Goal: Navigation & Orientation: Find specific page/section

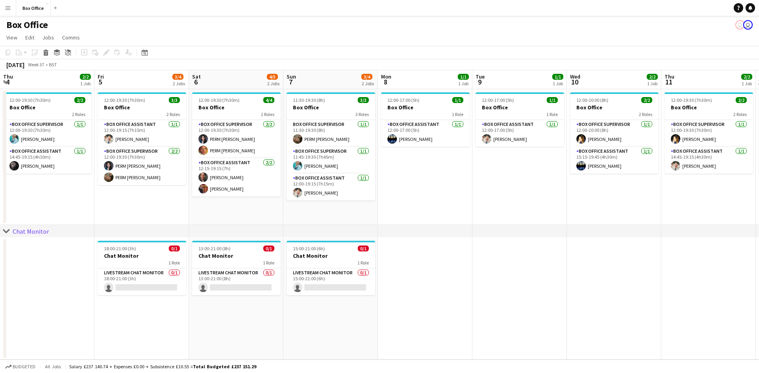
scroll to position [0, 404]
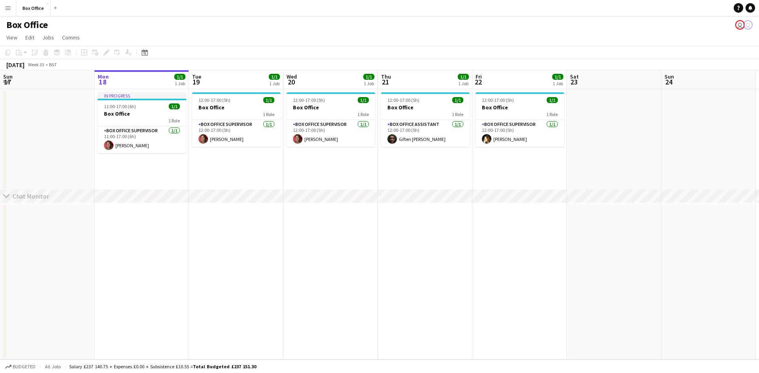
click at [392, 160] on app-date-cell "12:00-17:00 (5h) 1/1 Box Office 1 Role Box Office Assistant 1/1 12:00-17:00 (5h…" at bounding box center [425, 139] width 94 height 101
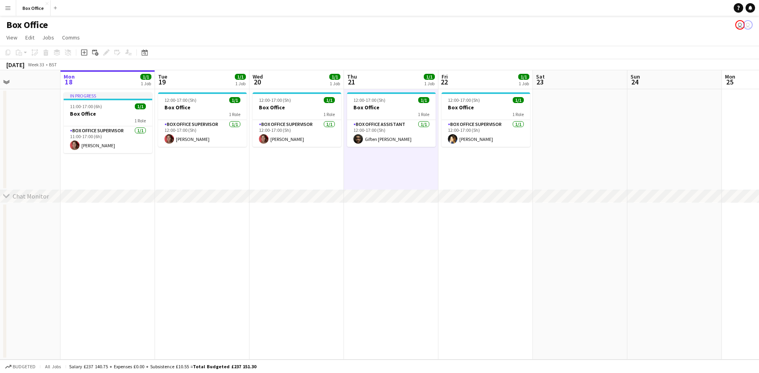
scroll to position [0, 223]
drag, startPoint x: 543, startPoint y: 170, endPoint x: 509, endPoint y: 170, distance: 34.4
click at [509, 170] on app-calendar-viewport "Fri 15 1/1 1 Job Sat 16 Sun 17 Mon 18 1/1 1 Job Tue 19 1/1 1 Job Wed 20 1/1 1 J…" at bounding box center [379, 215] width 759 height 290
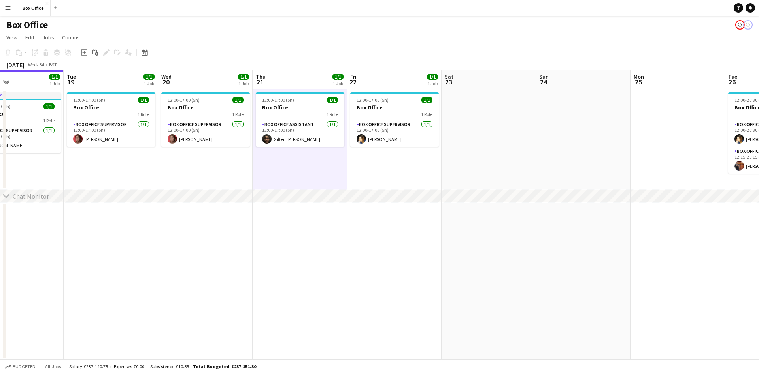
drag, startPoint x: 141, startPoint y: 257, endPoint x: 49, endPoint y: 223, distance: 97.3
click at [49, 223] on app-calendar-viewport "Fri 15 1/1 1 Job Sat 16 Sun 17 Mon 18 1/1 1 Job Tue 19 1/1 1 Job Wed 20 1/1 1 J…" at bounding box center [379, 215] width 759 height 290
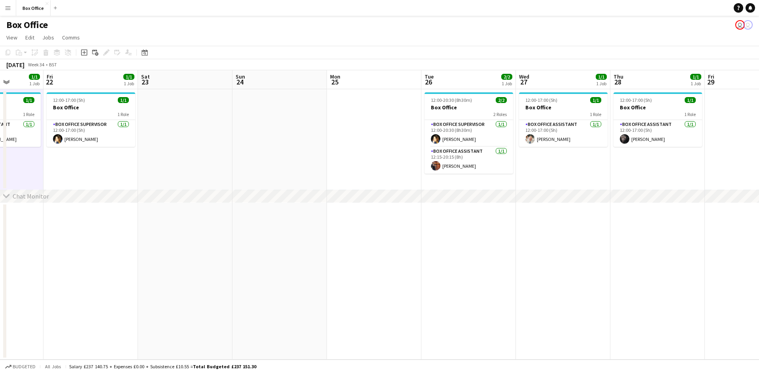
drag, startPoint x: 389, startPoint y: 257, endPoint x: 116, endPoint y: 242, distance: 273.1
click at [116, 242] on app-calendar-viewport "Mon 18 1/1 1 Job Tue 19 1/1 1 Job Wed 20 1/1 1 Job Thu 21 1/1 1 Job Fri 22 1/1 …" at bounding box center [379, 215] width 759 height 290
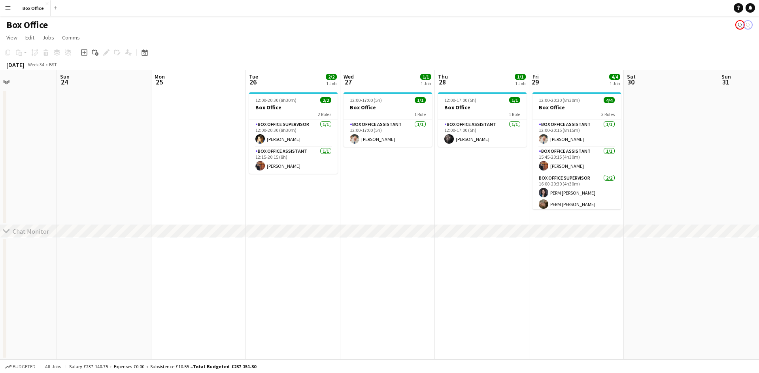
scroll to position [0, 221]
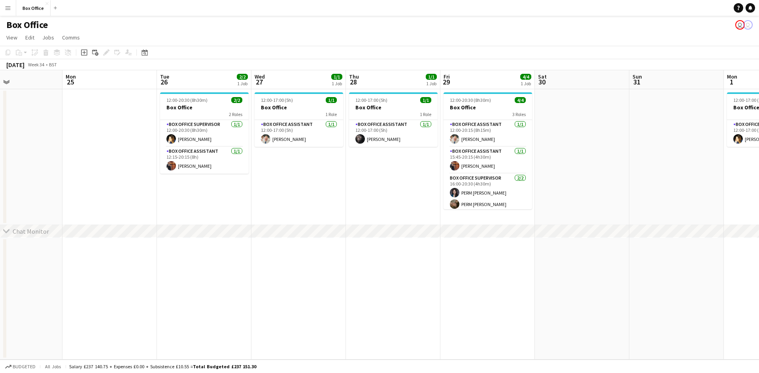
drag, startPoint x: 559, startPoint y: 247, endPoint x: 270, endPoint y: 235, distance: 289.5
click at [277, 235] on div "chevron-right Chat Monitor Fri 22 1/1 1 Job Sat 23 Sun 24 Mon 25 Tue 26 2/2 1 J…" at bounding box center [379, 215] width 759 height 290
click at [7, 8] on app-icon "Menu" at bounding box center [8, 8] width 6 height 6
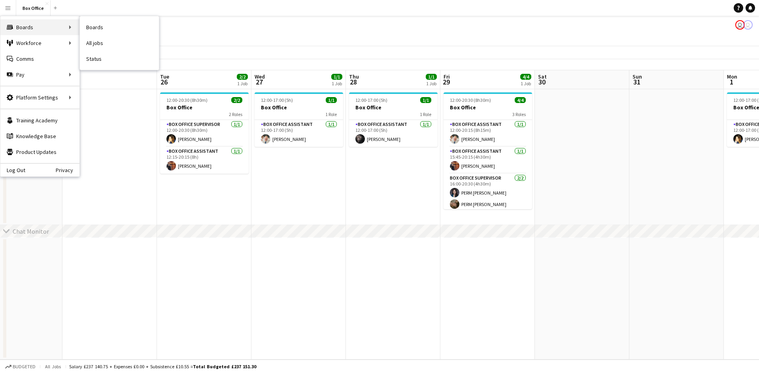
click at [40, 24] on div "Boards Boards" at bounding box center [39, 27] width 79 height 16
click at [62, 28] on div "Boards Boards" at bounding box center [39, 27] width 79 height 16
click at [57, 28] on div "Boards Boards" at bounding box center [39, 27] width 79 height 16
click at [60, 26] on div "Boards Boards" at bounding box center [39, 27] width 79 height 16
click at [94, 26] on link "Boards" at bounding box center [119, 27] width 79 height 16
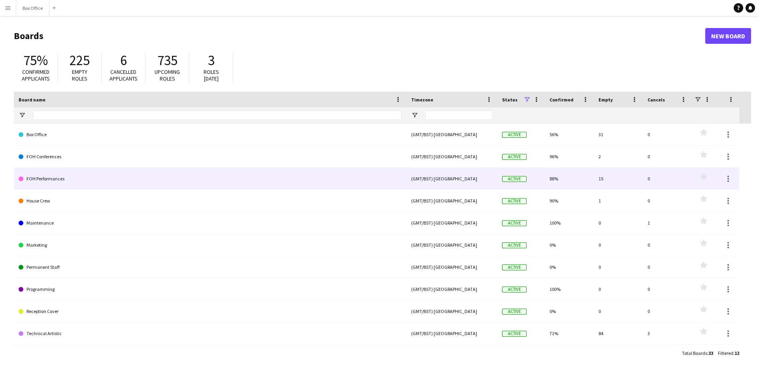
click at [50, 180] on link "FOH Performances" at bounding box center [210, 179] width 383 height 22
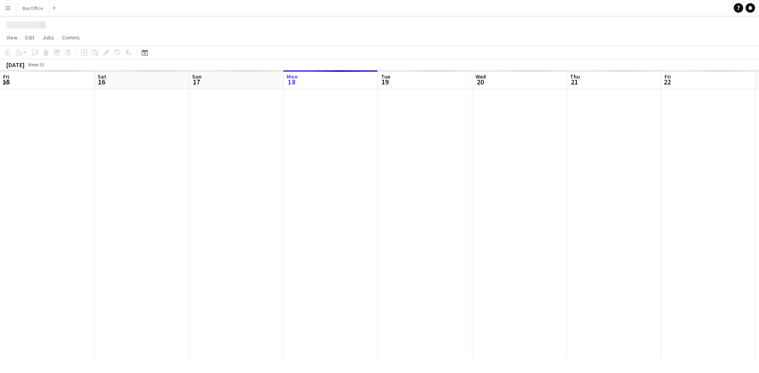
scroll to position [0, 189]
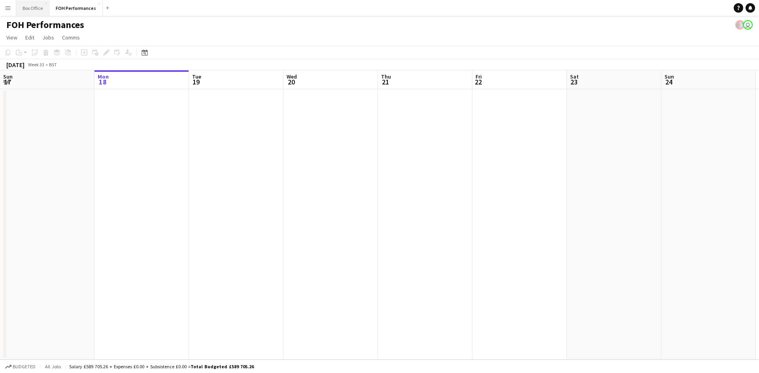
click at [40, 10] on button "Box Office Close" at bounding box center [32, 7] width 33 height 15
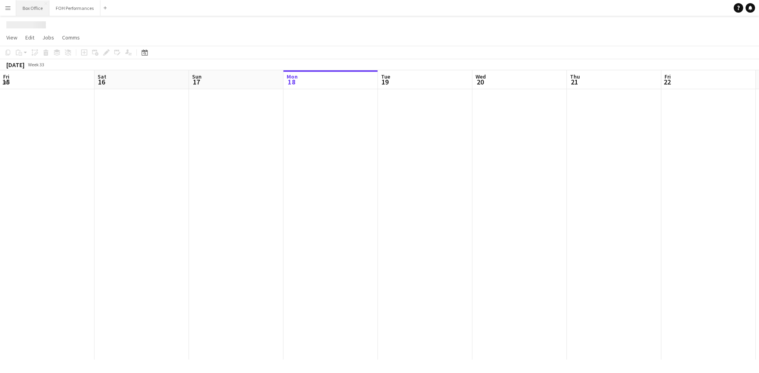
scroll to position [0, 189]
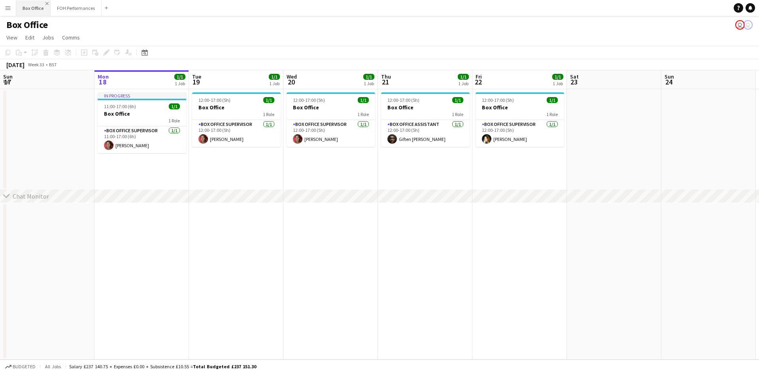
click at [46, 3] on app-icon "Close" at bounding box center [46, 3] width 3 height 3
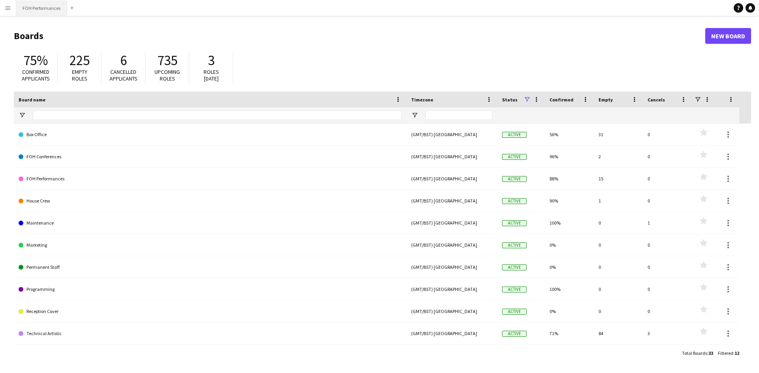
click at [42, 5] on button "FOH Performances Close" at bounding box center [41, 7] width 51 height 15
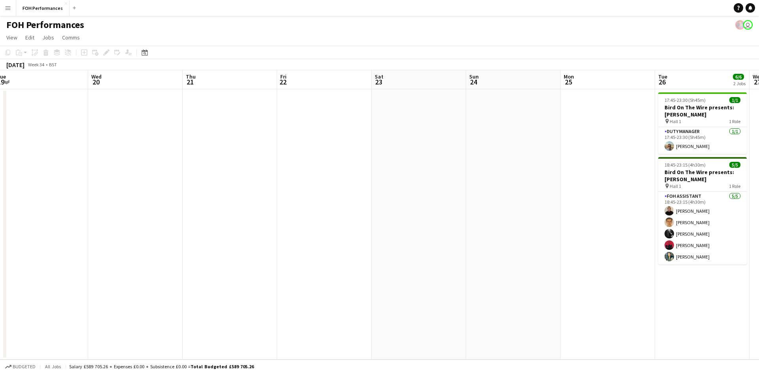
scroll to position [0, 289]
drag, startPoint x: 221, startPoint y: 266, endPoint x: 26, endPoint y: 175, distance: 215.0
click at [26, 175] on app-calendar-viewport "Sat 16 Sun 17 Mon 18 Tue 19 Wed 20 Thu 21 Fri 22 Sat 23 Sun 24 Mon 25 Tue 26 6/…" at bounding box center [379, 215] width 759 height 290
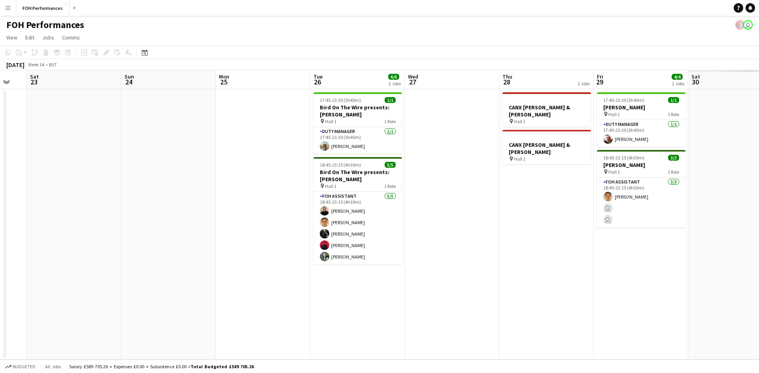
drag, startPoint x: 421, startPoint y: 249, endPoint x: 73, endPoint y: 245, distance: 348.1
click at [73, 247] on app-calendar-viewport "Wed 20 Thu 21 Fri 22 Sat 23 Sun 24 Mon 25 Tue 26 6/6 2 Jobs Wed 27 Thu 28 2 Job…" at bounding box center [379, 215] width 759 height 290
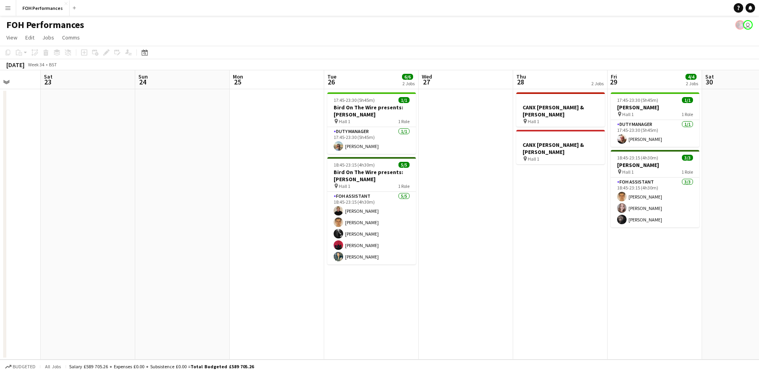
drag, startPoint x: 262, startPoint y: 171, endPoint x: 155, endPoint y: 191, distance: 109.3
click at [183, 186] on app-calendar-viewport "Wed 20 Thu 21 Fri 22 Sat 23 Sun 24 Mon 25 Tue 26 6/6 2 Jobs Wed 27 Thu 28 2 Job…" at bounding box center [379, 215] width 759 height 290
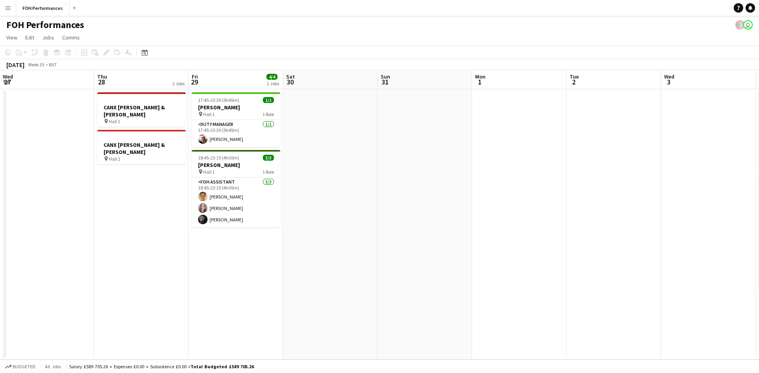
scroll to position [0, 293]
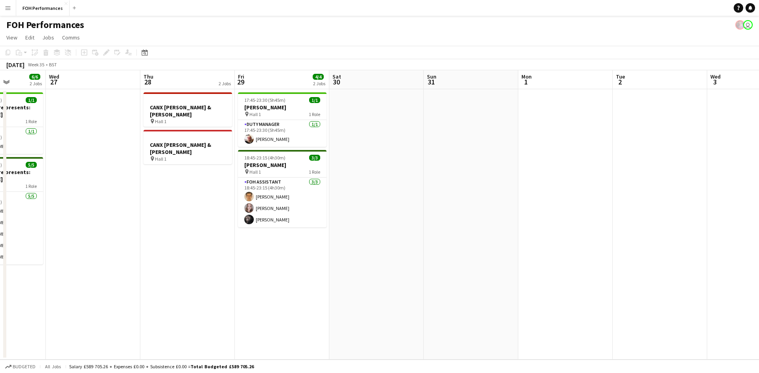
drag, startPoint x: 513, startPoint y: 263, endPoint x: 45, endPoint y: 271, distance: 467.5
click at [45, 271] on app-calendar-viewport "Sun 24 Mon 25 Tue 26 6/6 2 Jobs Wed 27 Thu 28 2 Jobs Fri 29 4/4 2 Jobs Sat 30 S…" at bounding box center [379, 215] width 759 height 290
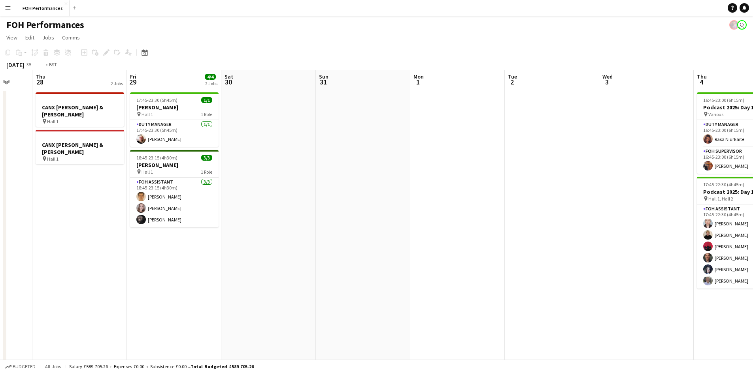
drag, startPoint x: 501, startPoint y: 248, endPoint x: 19, endPoint y: 198, distance: 484.6
click at [19, 198] on app-calendar-viewport "Mon 25 Tue 26 6/6 2 Jobs Wed 27 Thu 28 2 Jobs Fri 29 4/4 2 Jobs Sat 30 Sun 31 M…" at bounding box center [376, 257] width 753 height 375
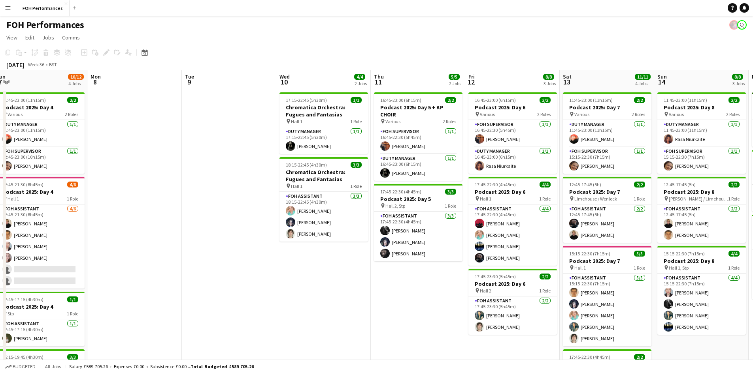
drag, startPoint x: 641, startPoint y: 189, endPoint x: 154, endPoint y: 192, distance: 486.4
click at [155, 192] on app-calendar-viewport "Thu 4 8/8 2 Jobs Fri 5 9/10 2 Jobs Sat 6 11/11 3 Jobs Sun 7 10/12 4 Jobs Mon 8 …" at bounding box center [376, 257] width 753 height 375
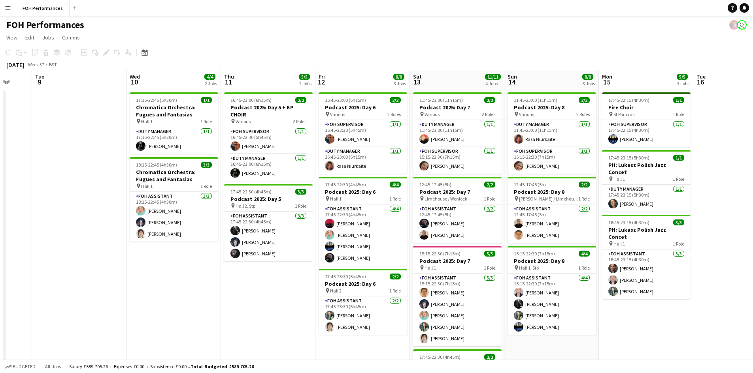
scroll to position [0, 264]
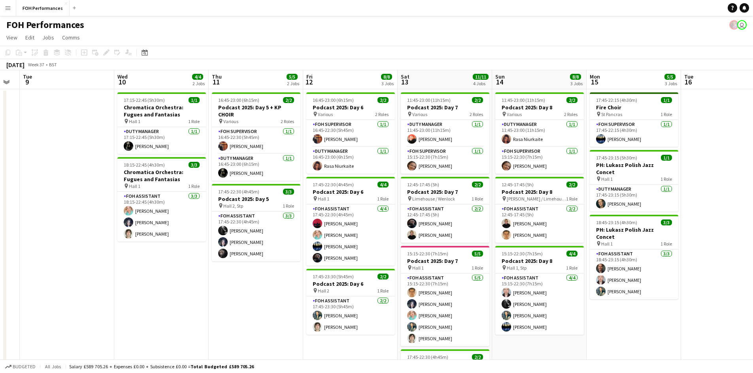
drag, startPoint x: 227, startPoint y: 194, endPoint x: 65, endPoint y: 205, distance: 162.0
click at [66, 204] on app-calendar-viewport "Sat 6 11/11 3 Jobs Sun 7 10/12 4 Jobs Mon 8 Tue 9 Wed 10 4/4 2 Jobs Thu 11 5/5 …" at bounding box center [376, 257] width 753 height 375
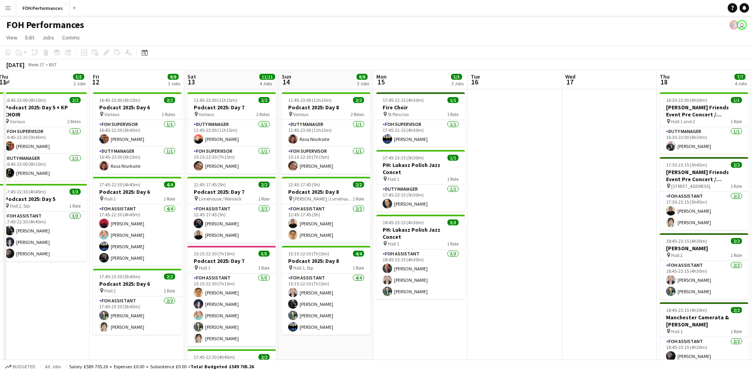
drag, startPoint x: 221, startPoint y: 322, endPoint x: -54, endPoint y: 289, distance: 277.0
click at [0, 289] on html "Menu Boards Boards Boards All jobs Status Workforce Workforce My Workforce Recr…" at bounding box center [376, 229] width 753 height 459
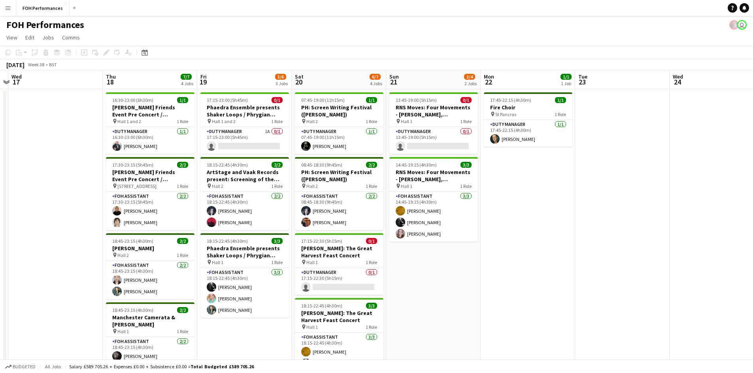
drag, startPoint x: 637, startPoint y: 304, endPoint x: 82, endPoint y: 280, distance: 554.9
click at [82, 280] on app-calendar-viewport "Sun 14 8/8 3 Jobs Mon 15 5/5 3 Jobs Tue 16 Wed 17 Thu 18 7/7 4 Jobs Fri 19 5/6 …" at bounding box center [376, 257] width 753 height 375
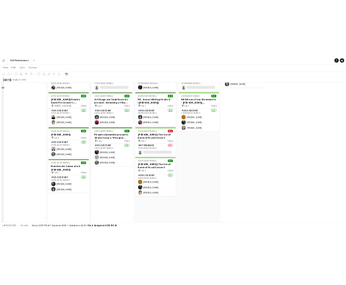
scroll to position [0, 0]
